Goal: Transaction & Acquisition: Purchase product/service

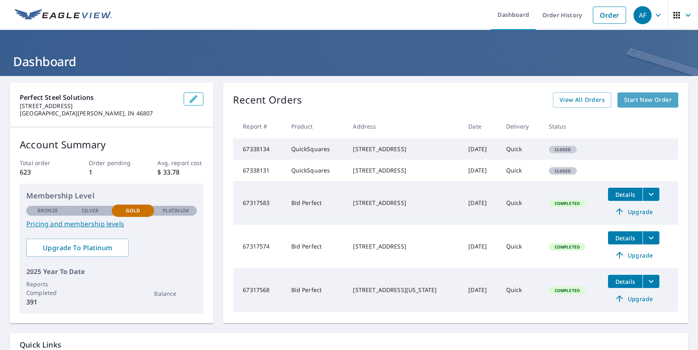
click at [644, 99] on span "Start New Order" at bounding box center [648, 100] width 48 height 10
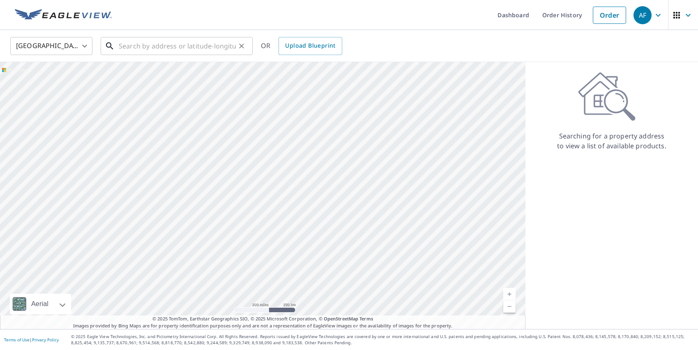
click at [168, 46] on input "text" at bounding box center [177, 46] width 117 height 23
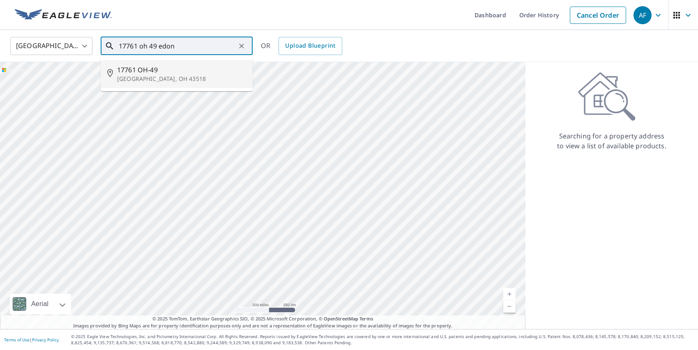
click at [152, 71] on span "17761 OH-49" at bounding box center [181, 70] width 129 height 10
type input "[STREET_ADDRESS]"
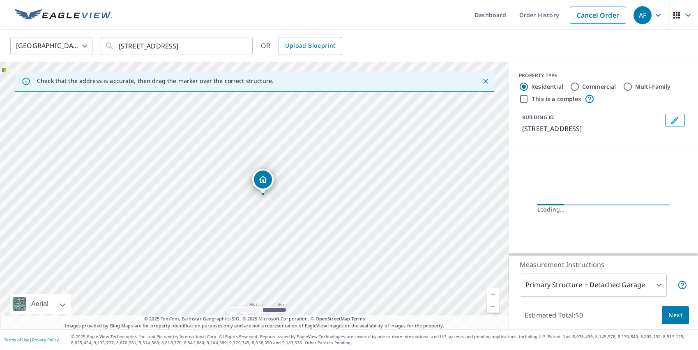
click at [496, 293] on link "Current Level 17, Zoom In" at bounding box center [493, 294] width 12 height 12
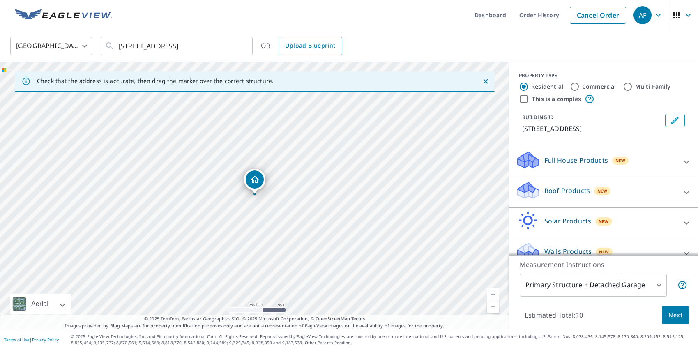
click at [496, 293] on link "Current Level 17, Zoom In" at bounding box center [493, 294] width 12 height 12
click at [496, 293] on link "Current Level 18, Zoom In" at bounding box center [493, 294] width 12 height 12
drag, startPoint x: 264, startPoint y: 181, endPoint x: 268, endPoint y: 174, distance: 7.8
click at [560, 187] on p "Roof Products" at bounding box center [567, 191] width 46 height 10
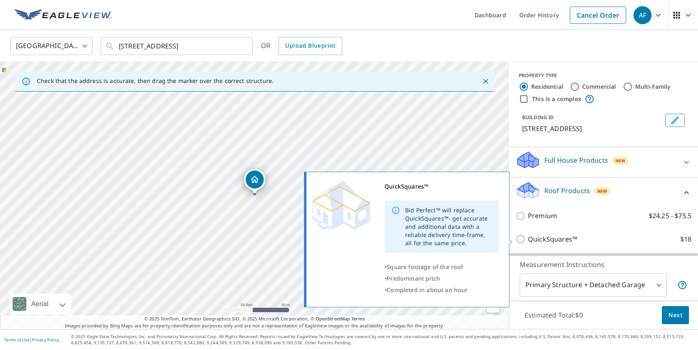
click at [547, 238] on p "QuickSquares™" at bounding box center [552, 239] width 49 height 10
click at [528, 238] on input "QuickSquares™ $18" at bounding box center [522, 239] width 12 height 10
checkbox input "true"
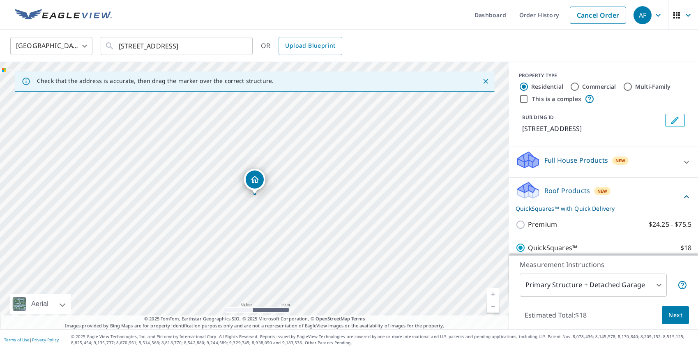
click at [672, 312] on span "Next" at bounding box center [675, 315] width 14 height 10
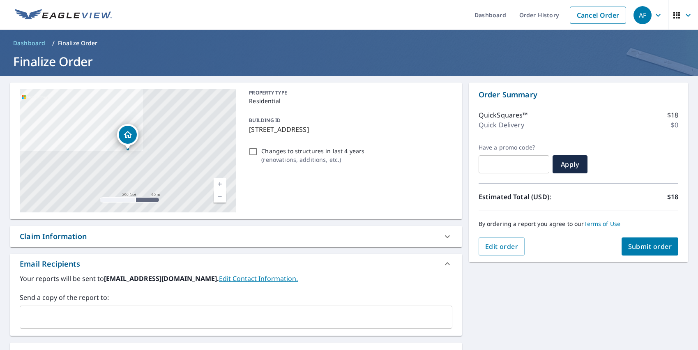
click at [650, 257] on div "Order Summary QuickSquares™ $18 Quick Delivery $0 Have a promo code? ​ Apply Es…" at bounding box center [578, 173] width 219 height 180
click at [650, 245] on span "Submit order" at bounding box center [650, 246] width 44 height 9
